Goal: Transaction & Acquisition: Purchase product/service

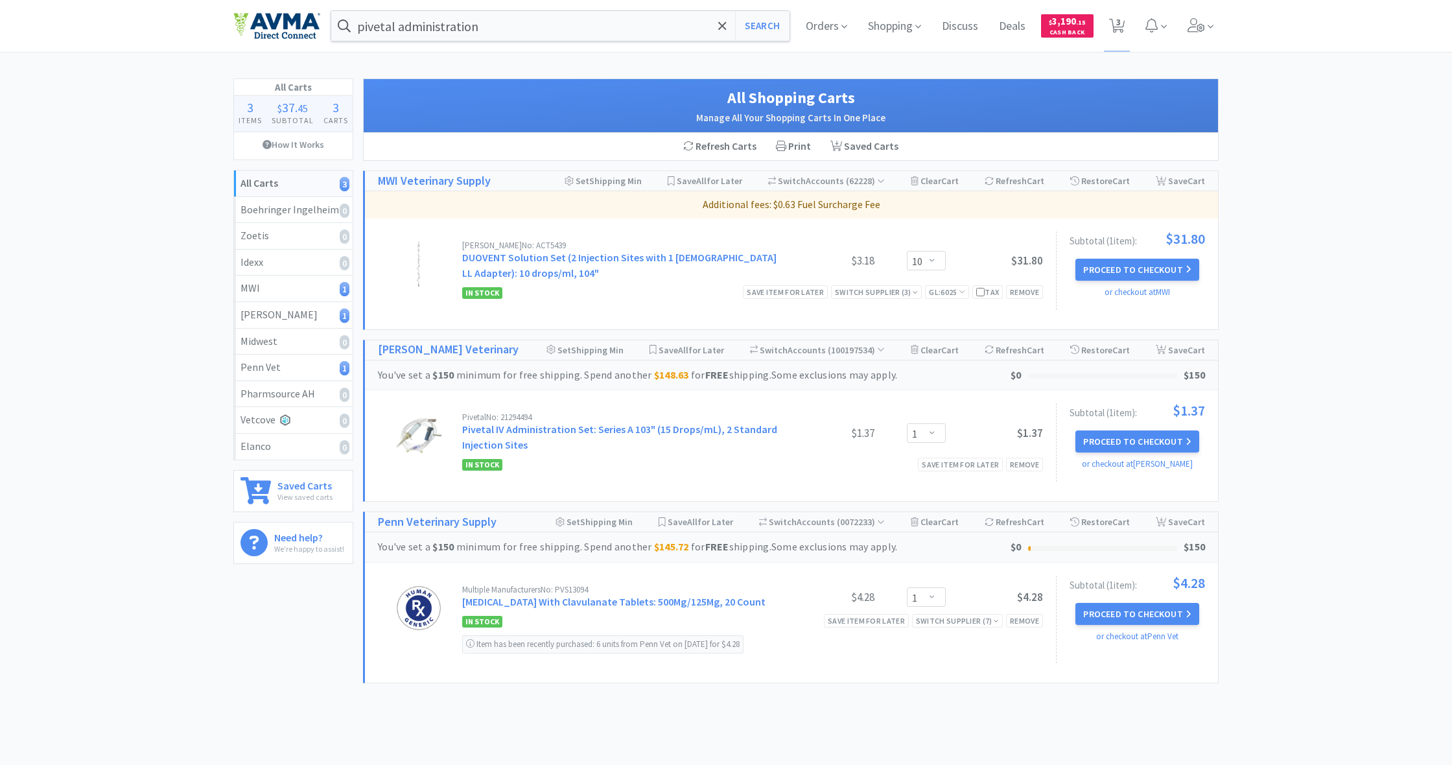
select select "10"
select select "1"
click at [896, 30] on span "Shopping" at bounding box center [895, 26] width 64 height 52
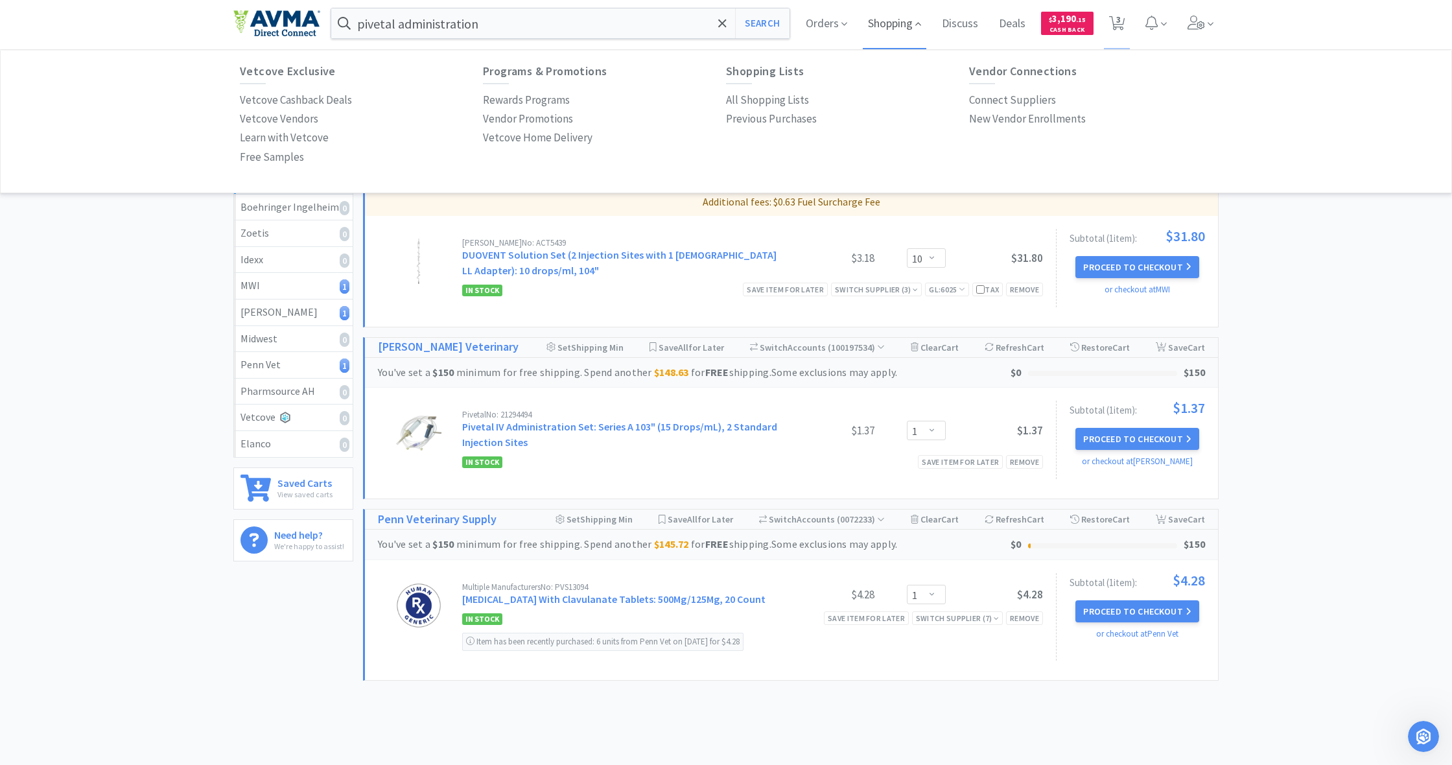
click at [894, 29] on span "Shopping" at bounding box center [895, 23] width 64 height 52
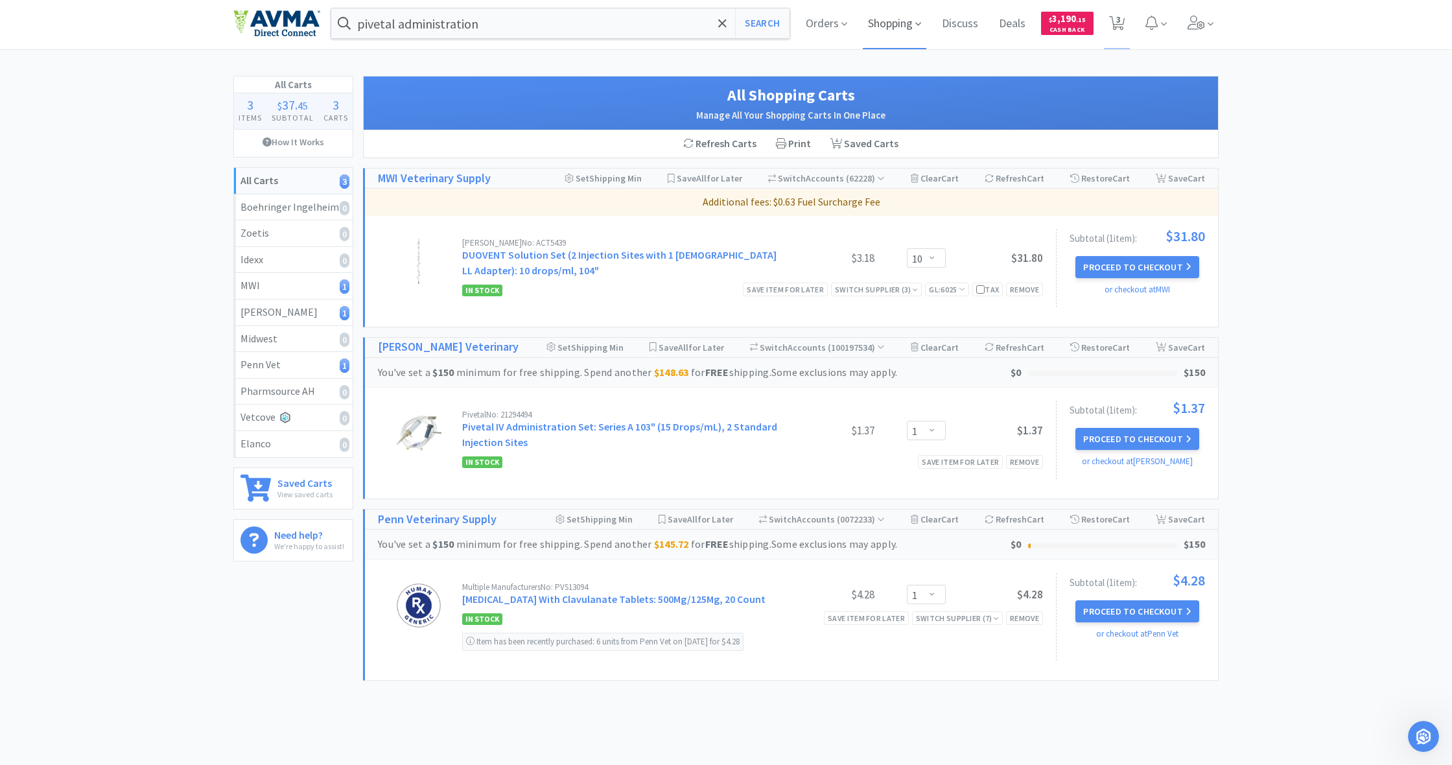
click at [892, 16] on span "Shopping" at bounding box center [895, 23] width 64 height 52
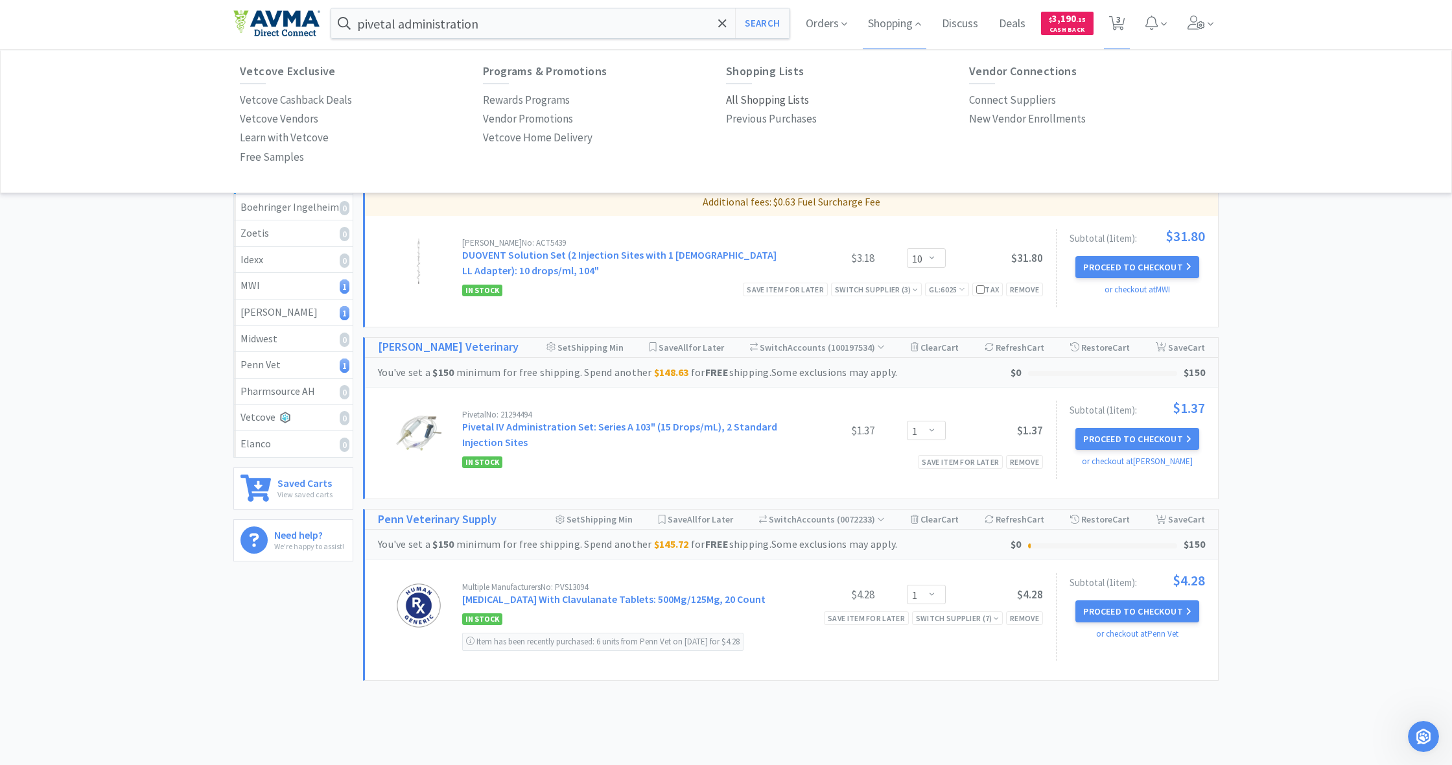
click at [774, 100] on p "All Shopping Lists" at bounding box center [767, 99] width 83 height 17
select select "10"
select select "1"
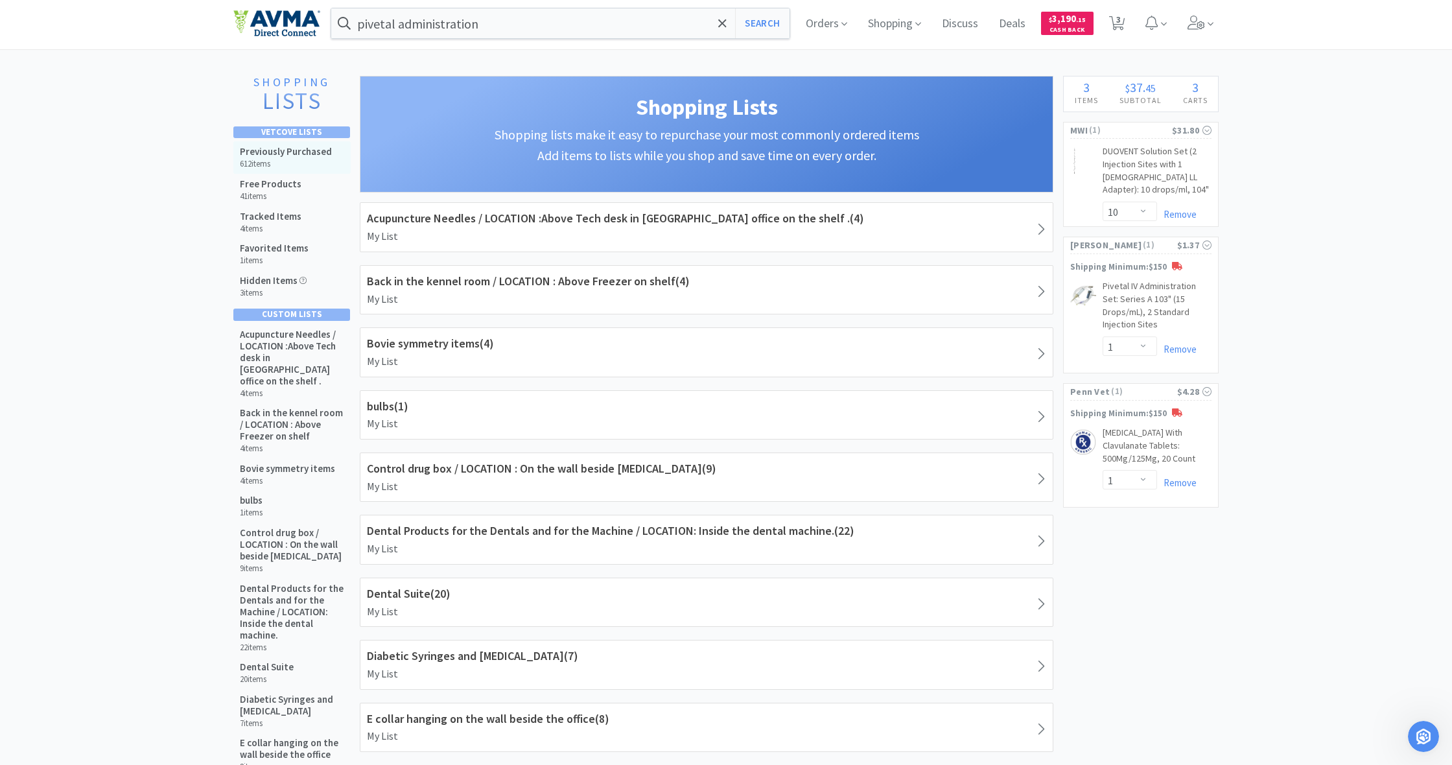
click at [280, 153] on h5 "Previously Purchased" at bounding box center [286, 152] width 92 height 12
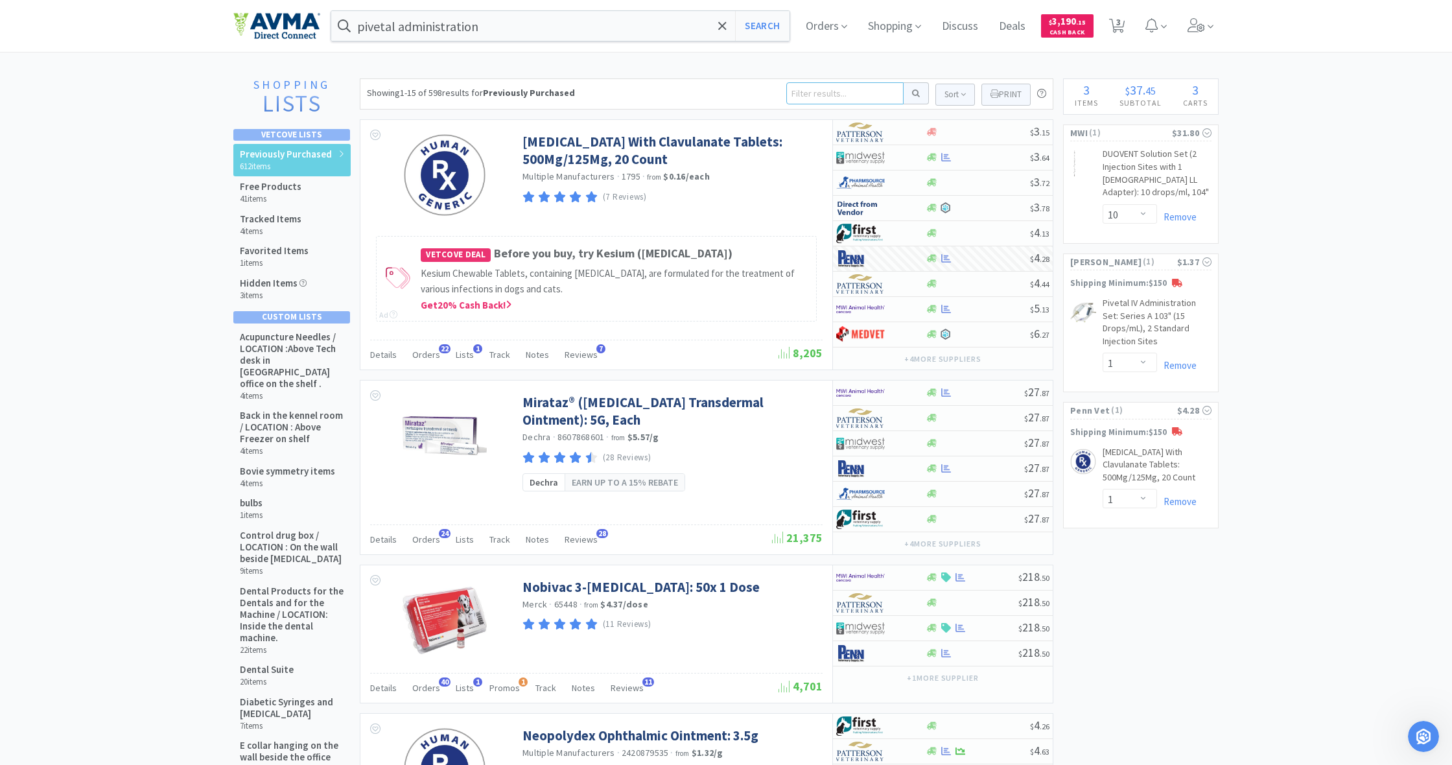
click at [825, 95] on input at bounding box center [844, 93] width 117 height 22
type input "ayrad"
click at [914, 93] on button at bounding box center [915, 93] width 25 height 22
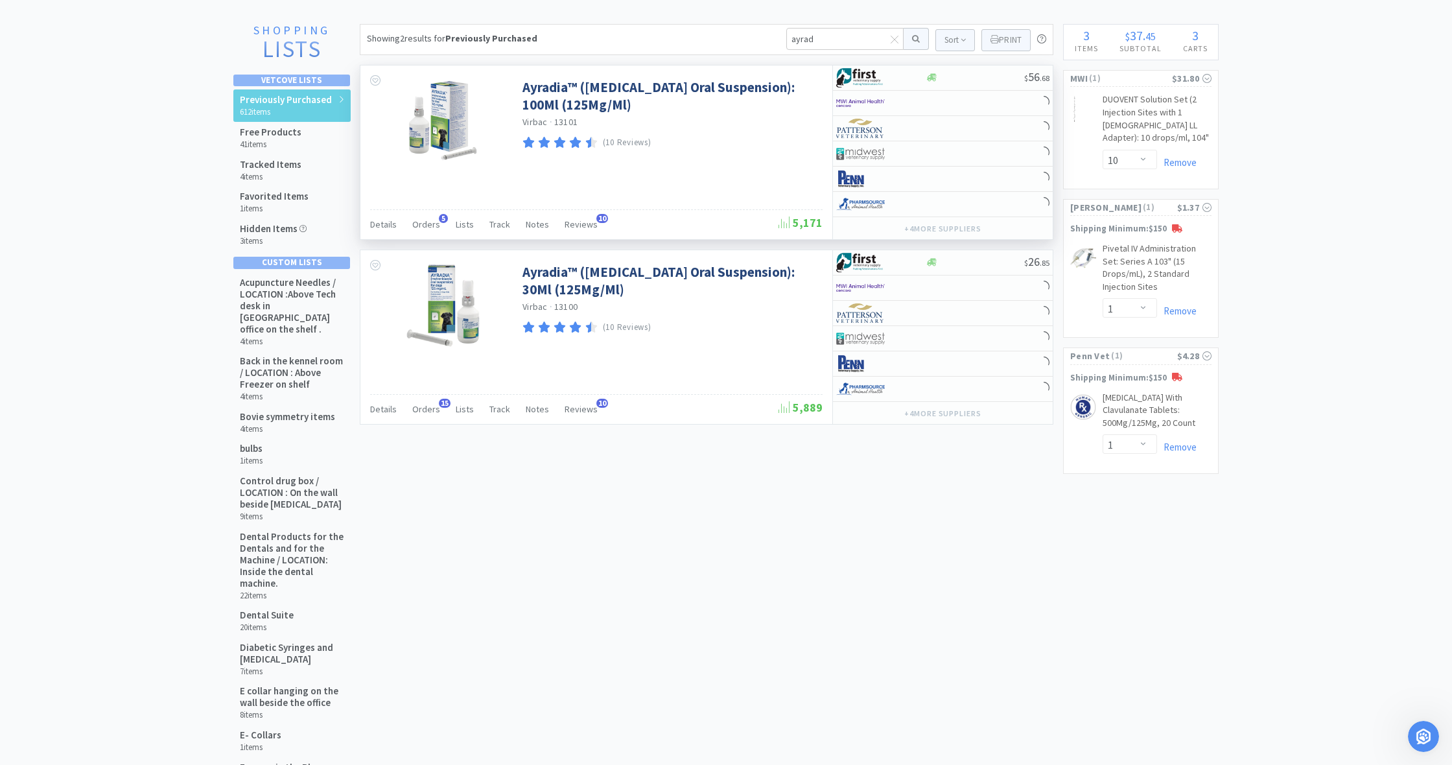
scroll to position [60, 0]
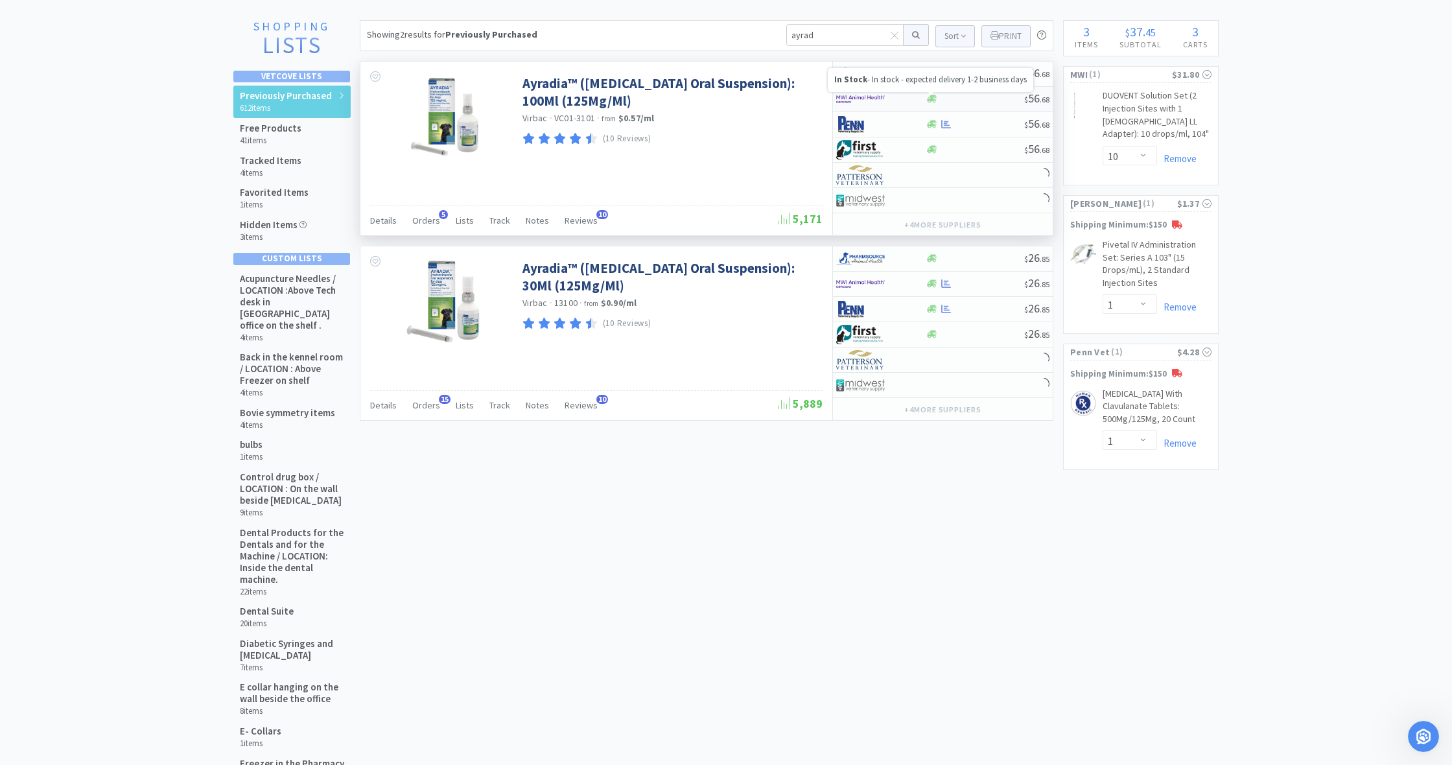
click at [934, 96] on icon at bounding box center [932, 99] width 10 height 8
select select "1"
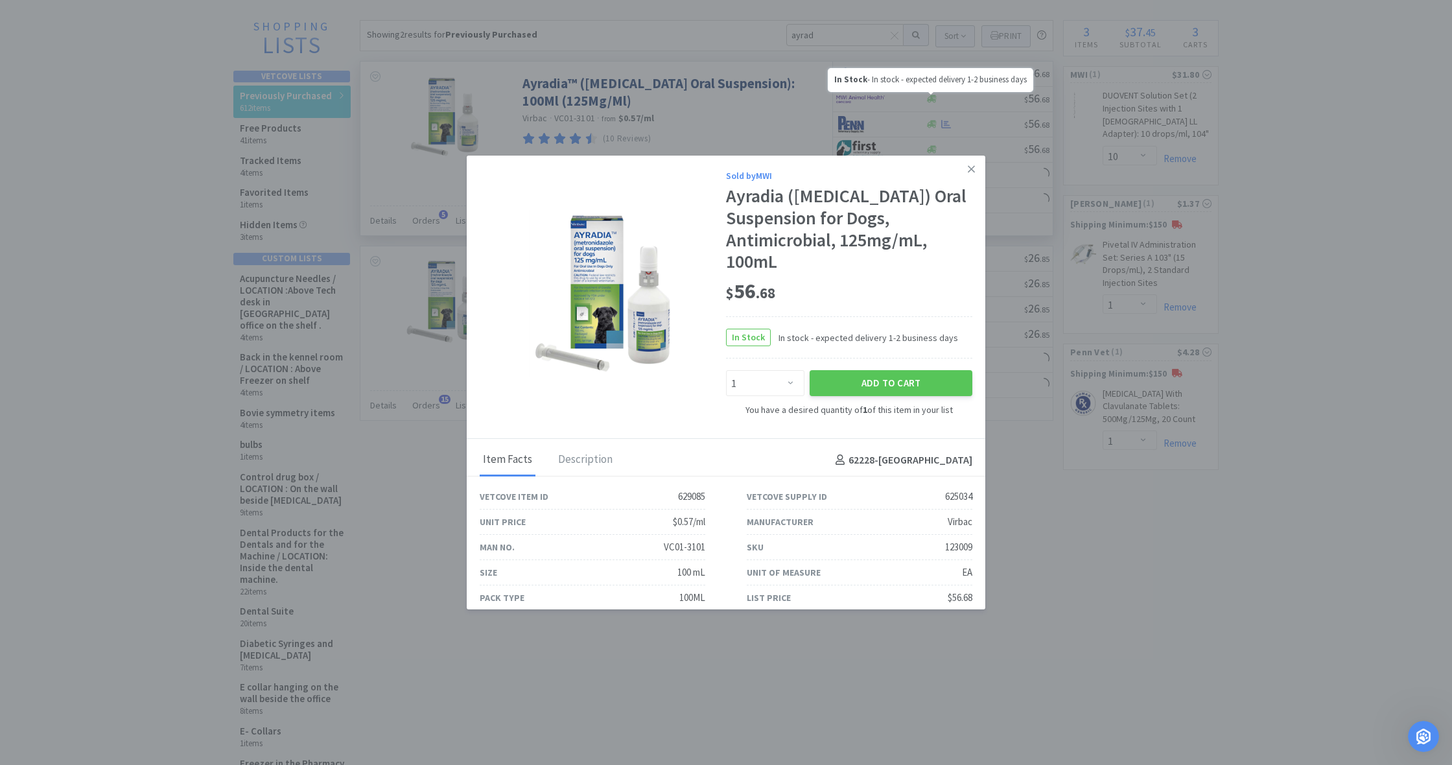
scroll to position [60, 0]
click at [900, 389] on button "Add to Cart" at bounding box center [890, 383] width 163 height 26
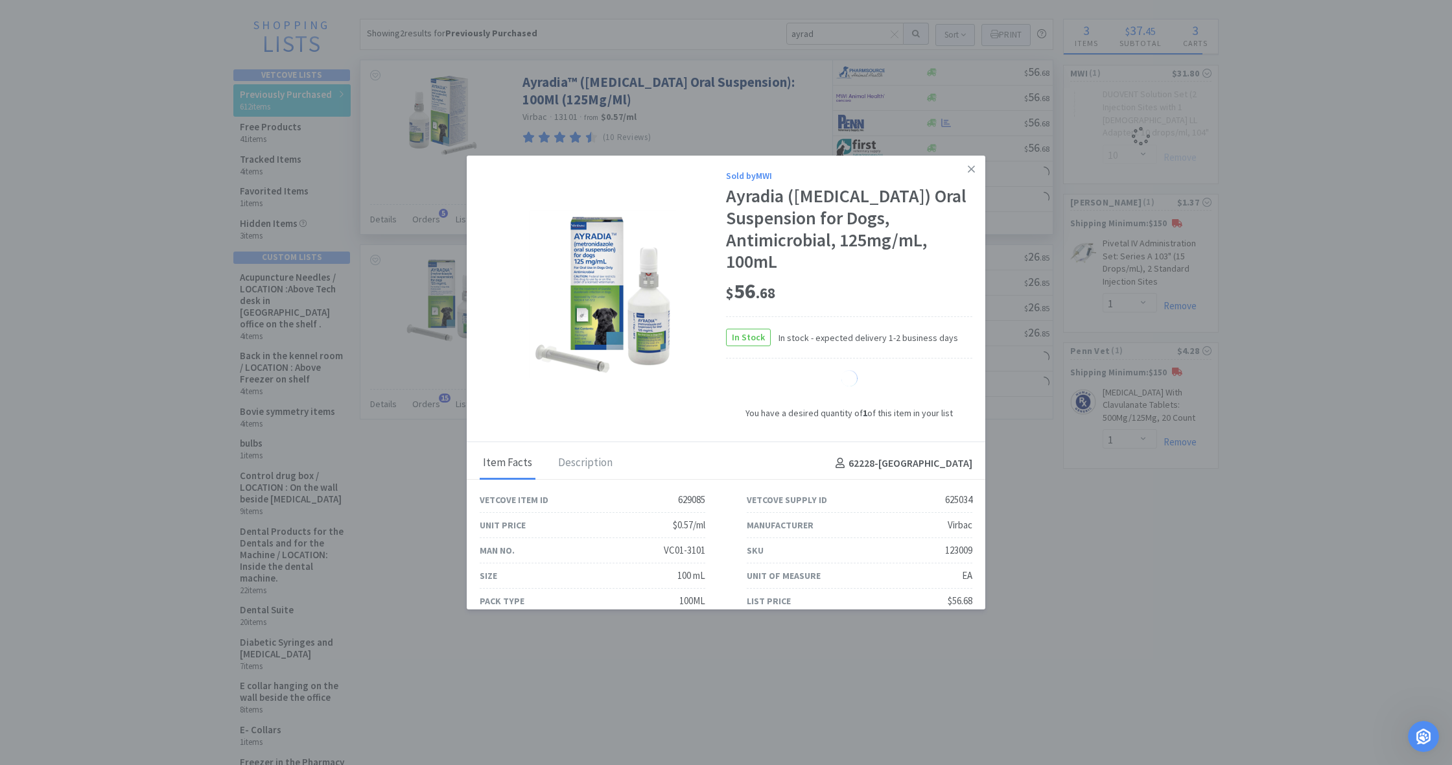
scroll to position [5, 0]
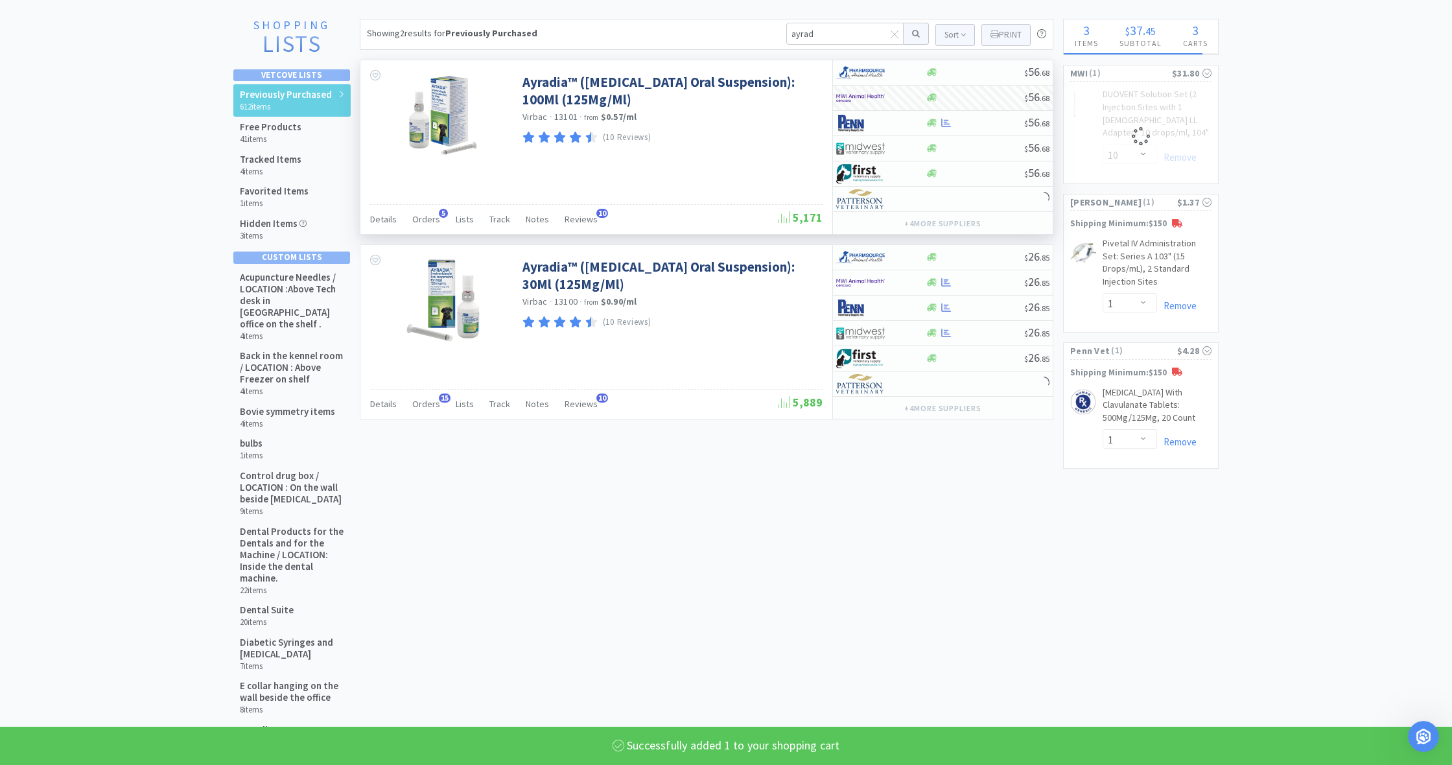
select select "1"
select select "10"
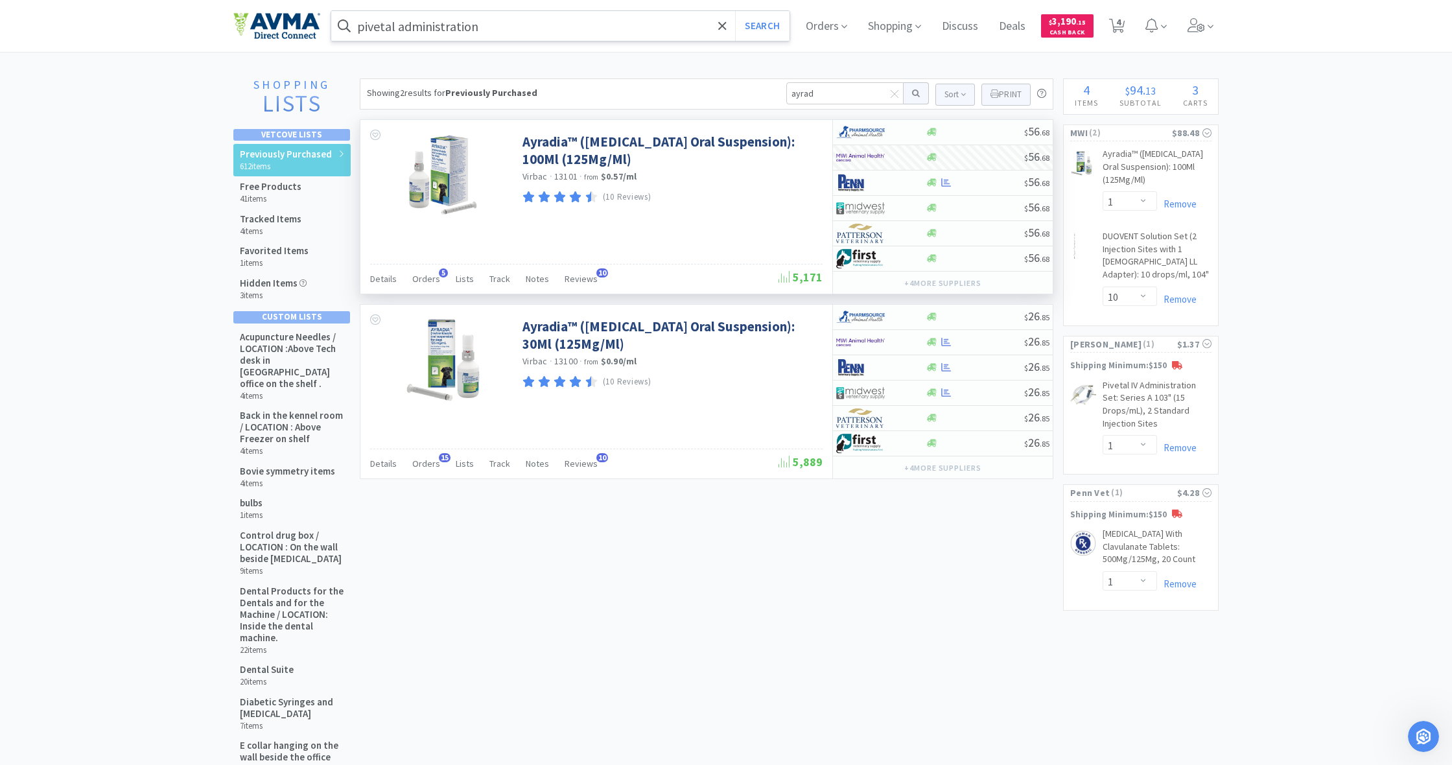
scroll to position [0, 0]
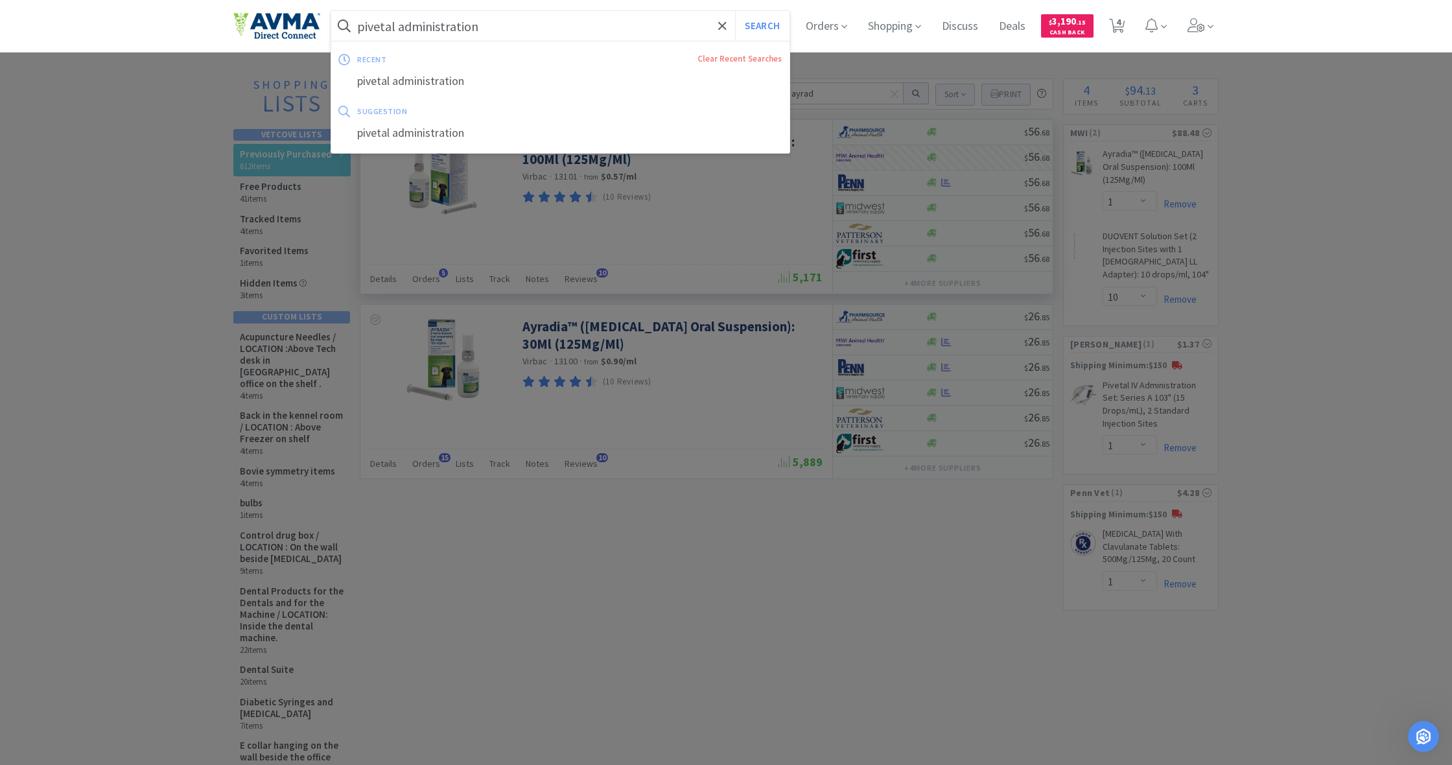
drag, startPoint x: 439, startPoint y: 25, endPoint x: 316, endPoint y: 25, distance: 122.5
click at [316, 25] on div "pivetal administration Search recent Clear Recent Searches pivetal administrati…" at bounding box center [725, 26] width 985 height 52
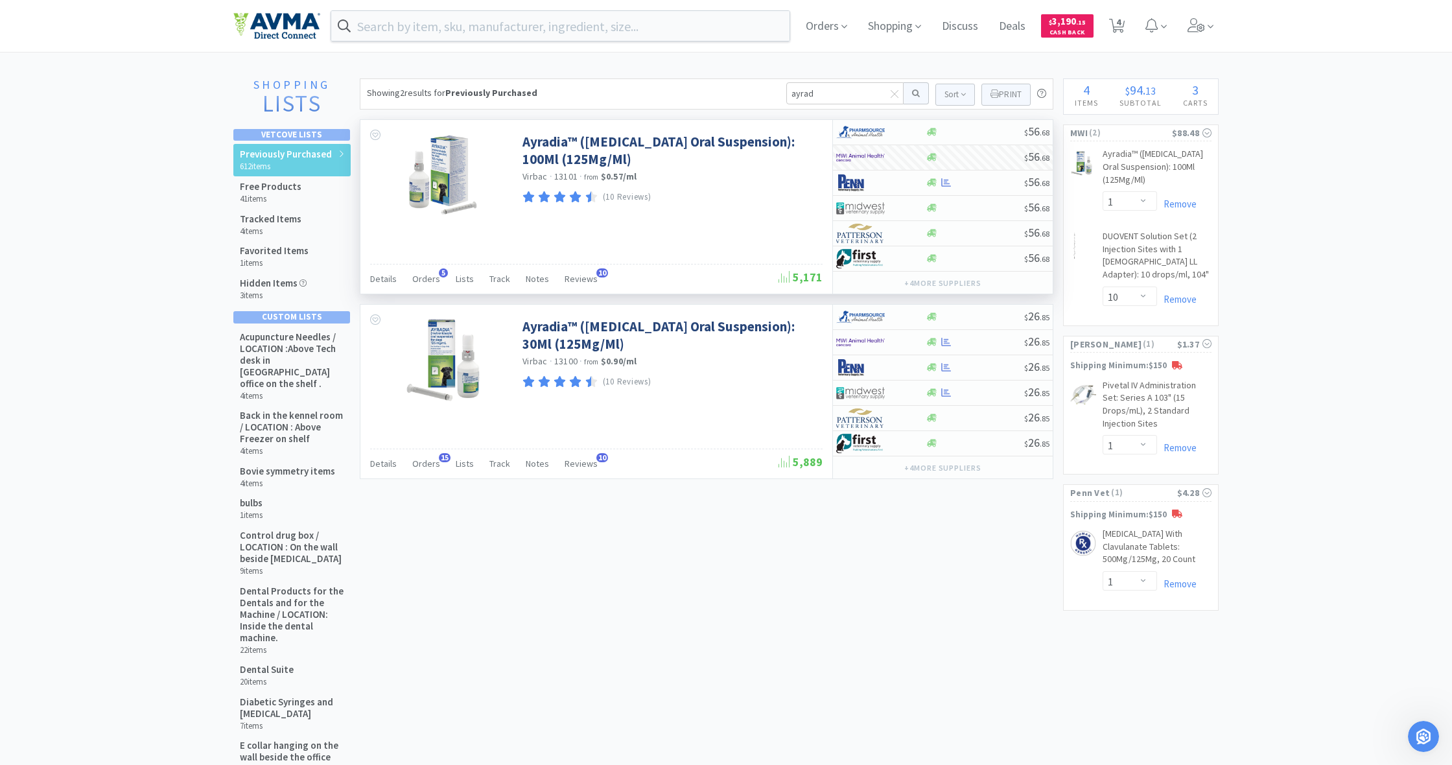
click at [1330, 369] on div at bounding box center [726, 382] width 1452 height 765
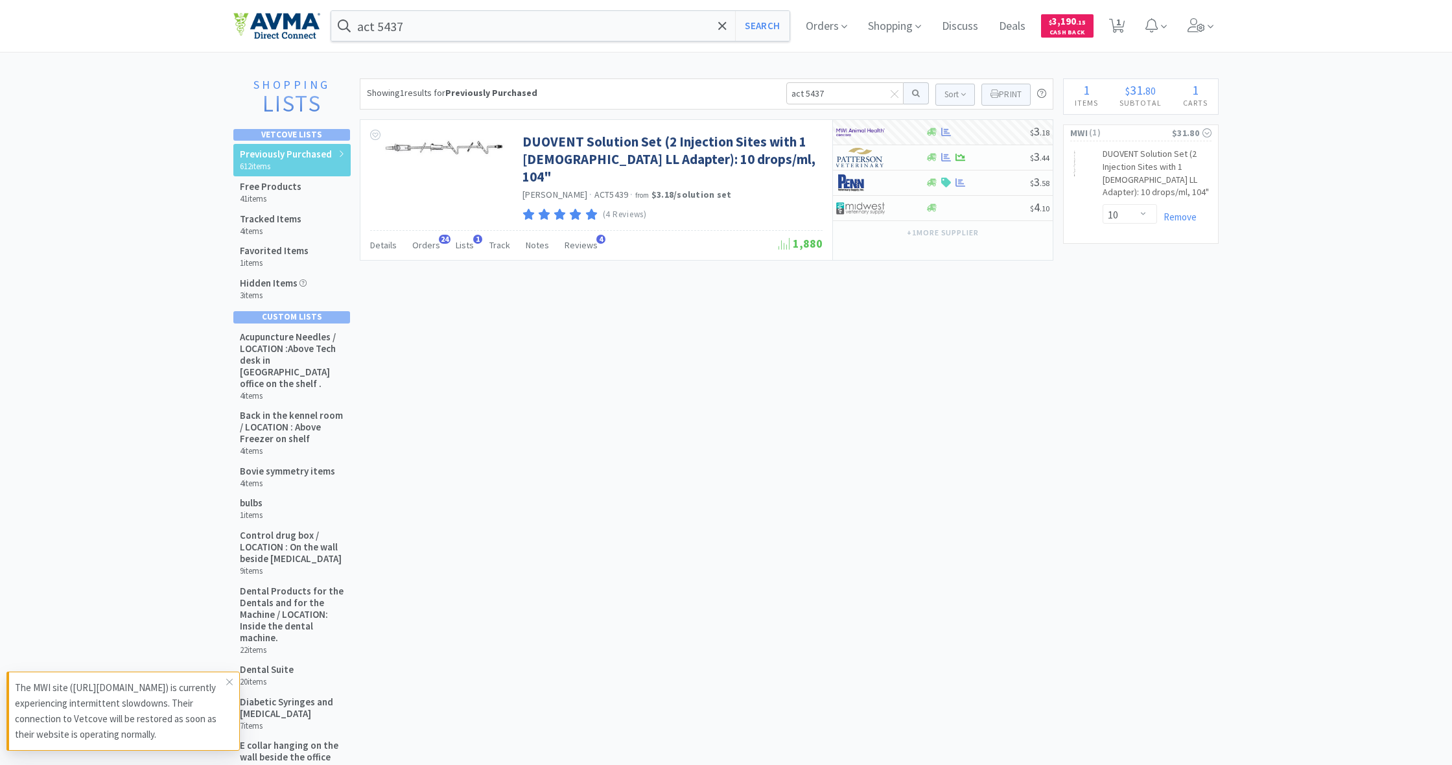
select select "10"
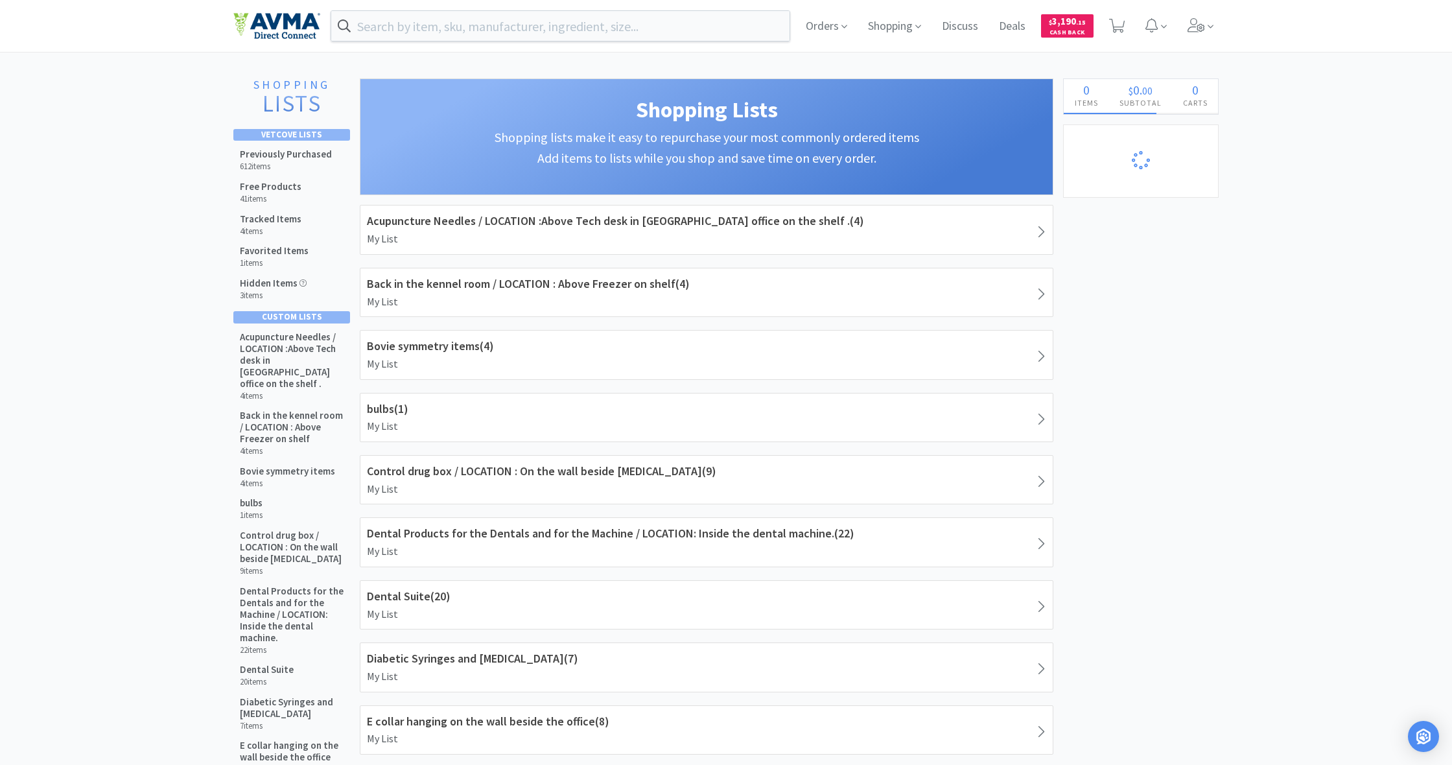
select select "1"
